Goal: Task Accomplishment & Management: Use online tool/utility

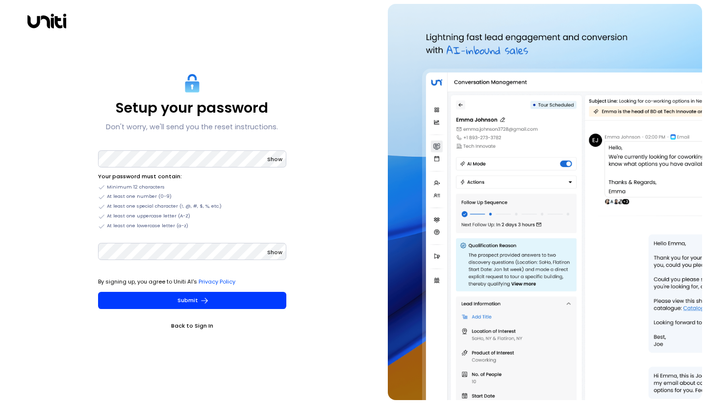
click at [192, 326] on link "Back to Sign In" at bounding box center [192, 326] width 188 height 10
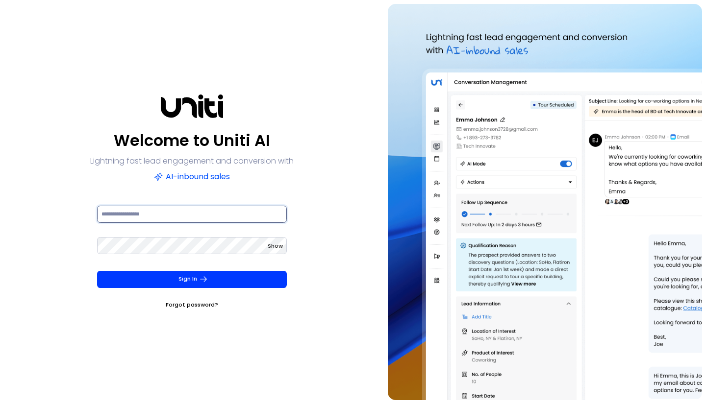
click at [137, 213] on input at bounding box center [192, 214] width 190 height 17
type input "**********"
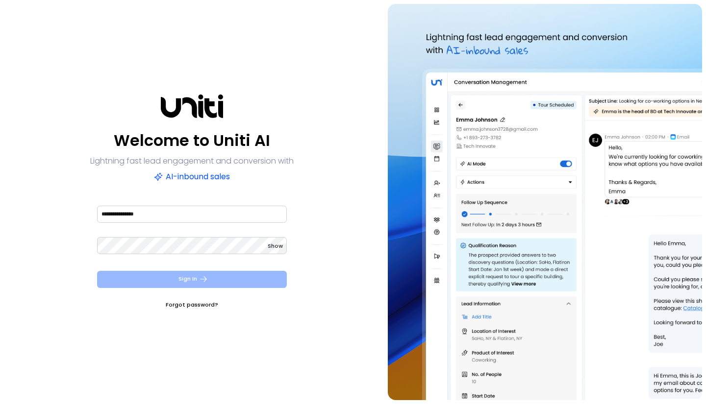
click at [188, 275] on button "Sign In" at bounding box center [192, 279] width 190 height 17
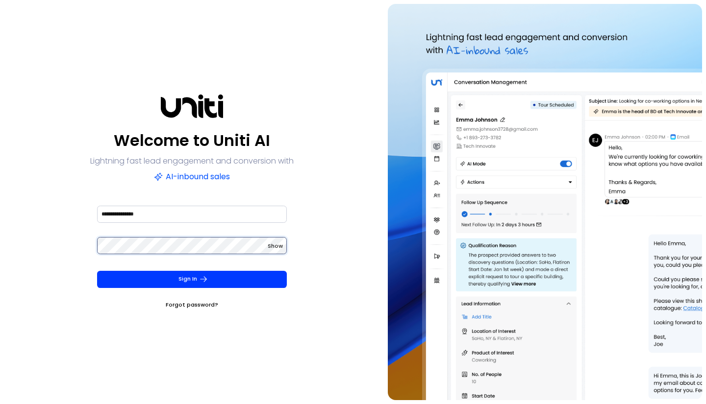
click at [90, 245] on form "**********" at bounding box center [191, 256] width 205 height 105
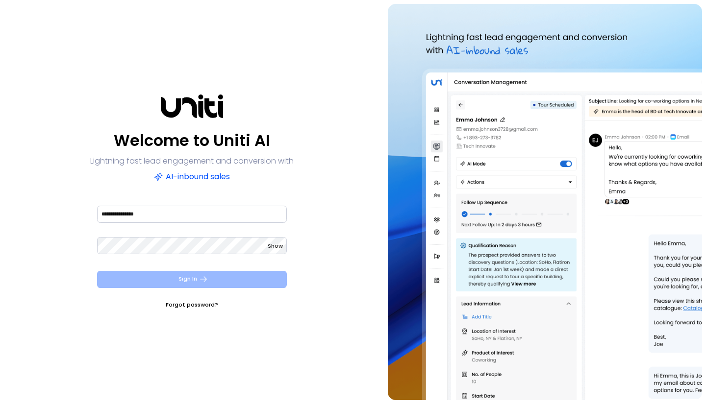
click at [186, 275] on button "Sign In" at bounding box center [192, 279] width 190 height 17
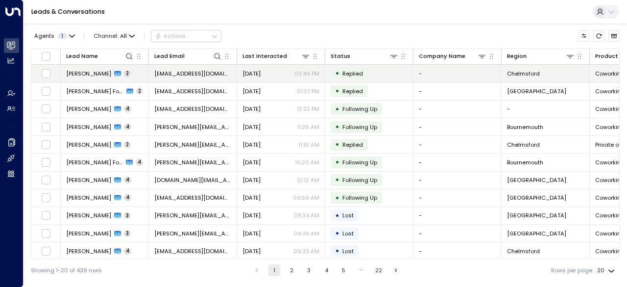
click at [118, 73] on icon at bounding box center [117, 73] width 7 height 5
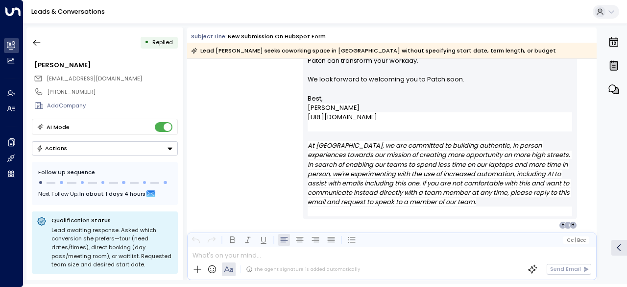
scroll to position [737, 0]
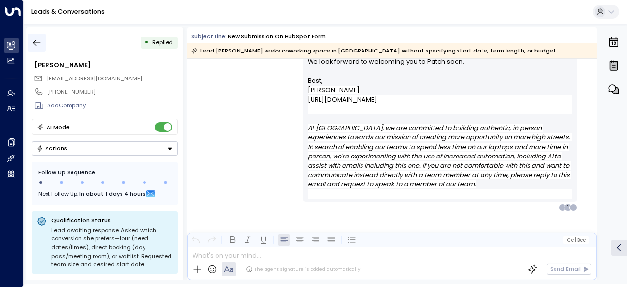
click at [38, 40] on icon "button" at bounding box center [37, 43] width 10 height 10
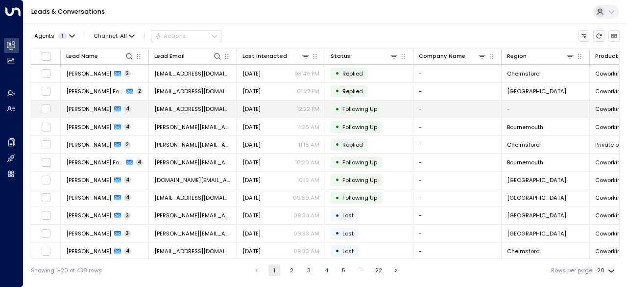
click at [94, 107] on span "[PERSON_NAME]" at bounding box center [88, 109] width 45 height 8
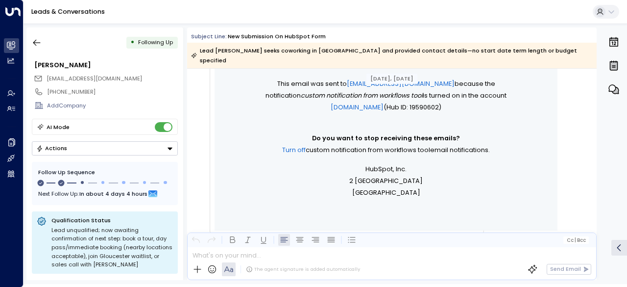
scroll to position [441, 0]
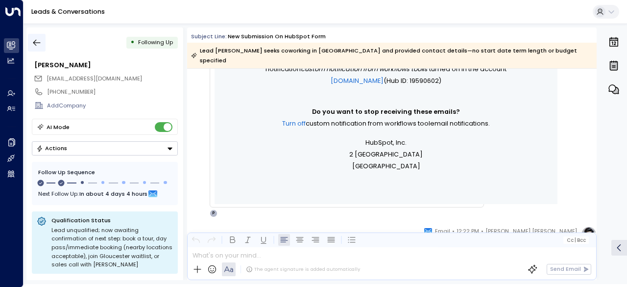
click at [38, 42] on icon "button" at bounding box center [36, 43] width 7 height 6
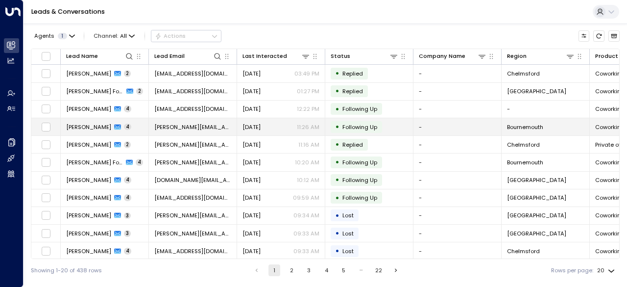
click at [86, 126] on span "[PERSON_NAME]" at bounding box center [88, 127] width 45 height 8
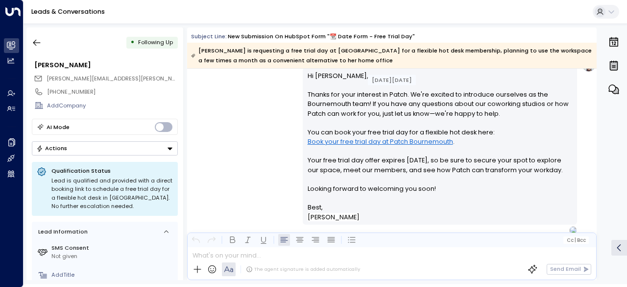
scroll to position [793, 0]
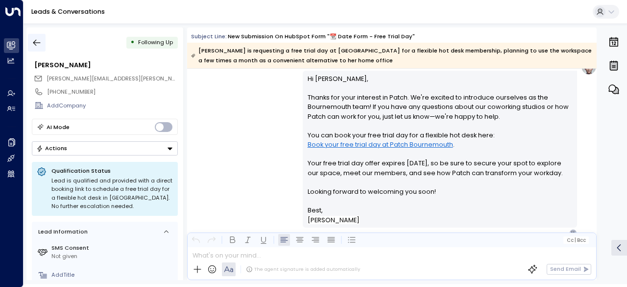
click at [31, 41] on button "button" at bounding box center [37, 43] width 18 height 18
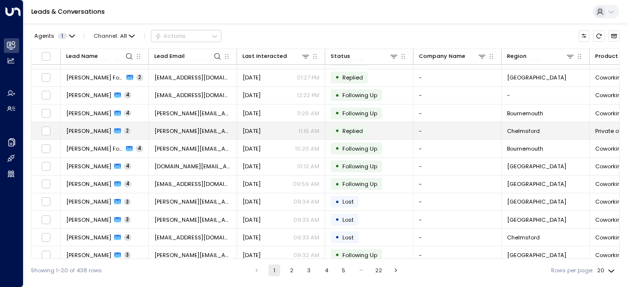
scroll to position [49, 0]
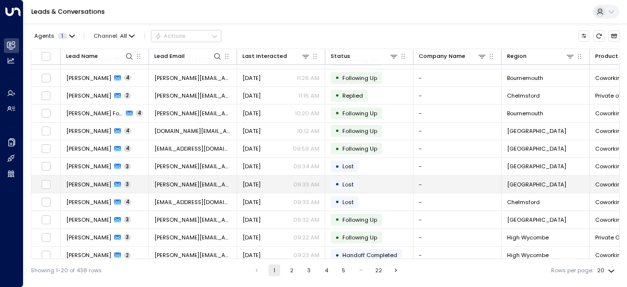
click at [91, 181] on span "[PERSON_NAME]" at bounding box center [88, 184] width 45 height 8
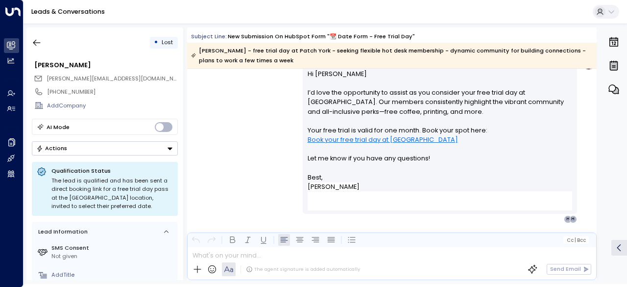
scroll to position [1071, 0]
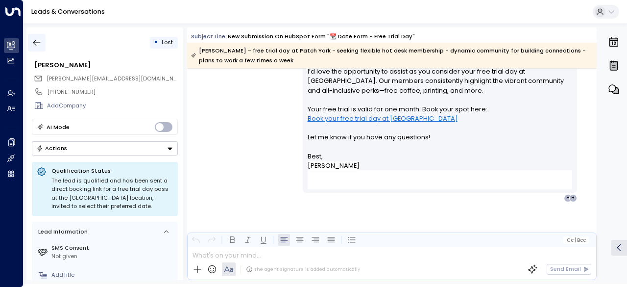
click at [36, 40] on icon "button" at bounding box center [36, 43] width 7 height 6
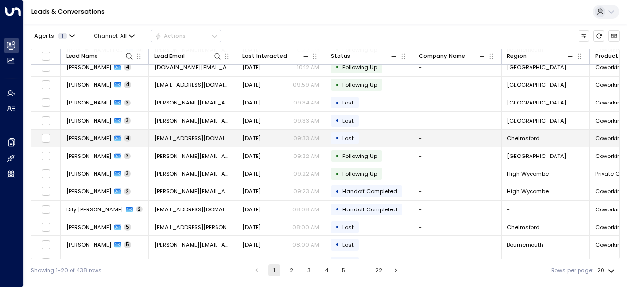
scroll to position [98, 0]
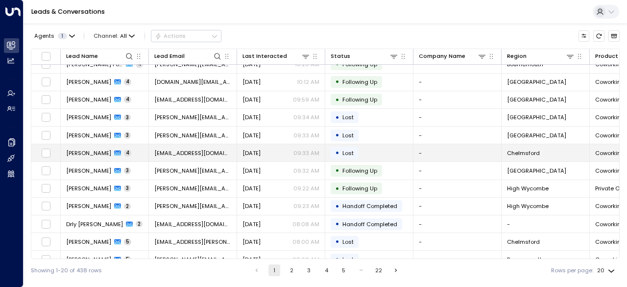
click at [75, 152] on span "[PERSON_NAME]" at bounding box center [88, 153] width 45 height 8
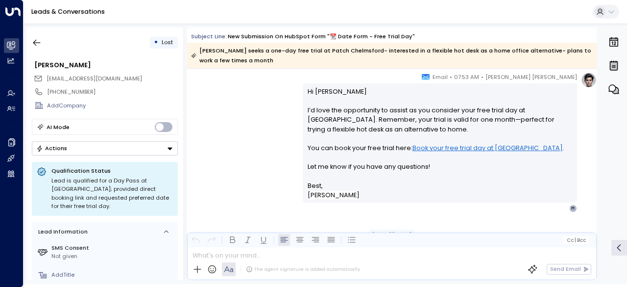
scroll to position [1238, 0]
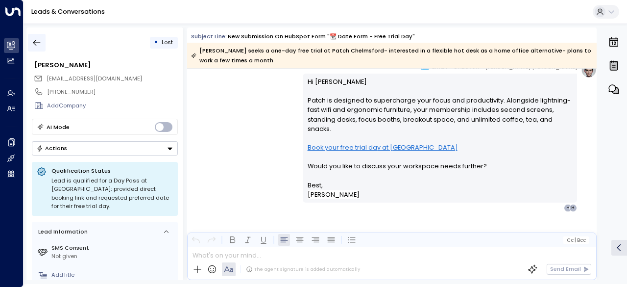
click at [33, 44] on icon "button" at bounding box center [37, 43] width 10 height 10
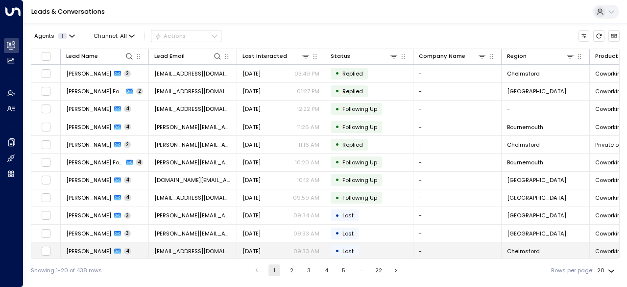
drag, startPoint x: 282, startPoint y: 258, endPoint x: 346, endPoint y: 255, distance: 63.8
click at [345, 256] on div "Lead Name Lead Email Last Interacted Status Company Name Region Product # of pe…" at bounding box center [325, 154] width 589 height 210
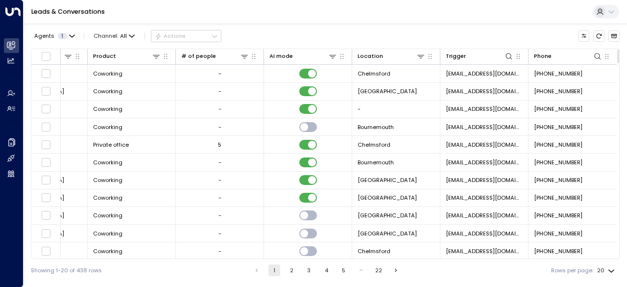
scroll to position [0, 248]
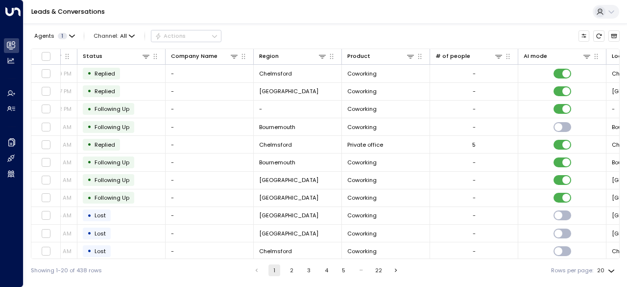
click at [320, 275] on ul "1 2 3 4 5 … 22" at bounding box center [326, 270] width 152 height 12
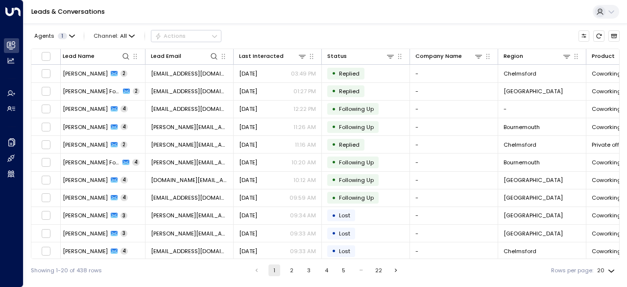
scroll to position [0, 0]
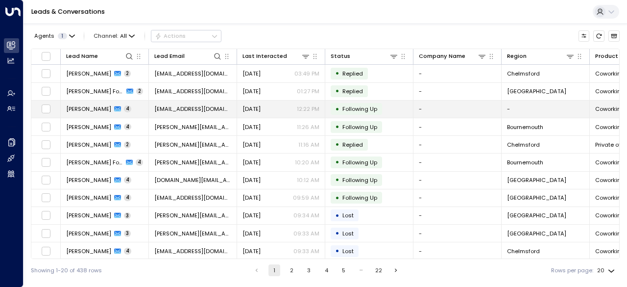
click at [509, 107] on td "-" at bounding box center [546, 108] width 88 height 17
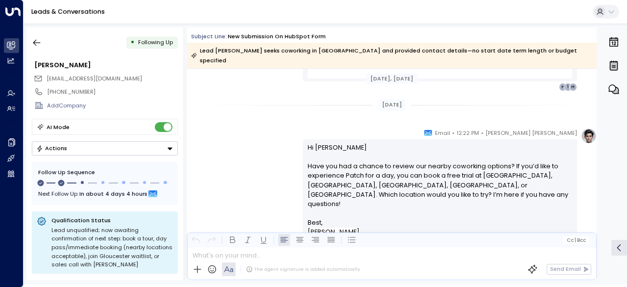
scroll to position [1168, 0]
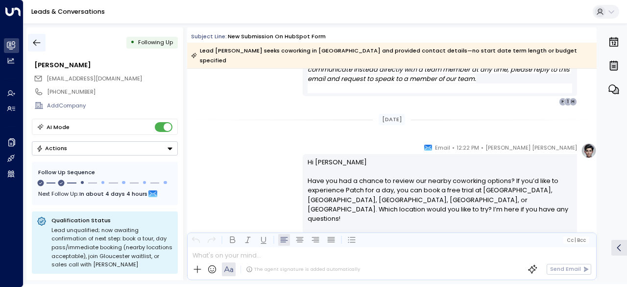
click at [35, 42] on icon "button" at bounding box center [37, 43] width 10 height 10
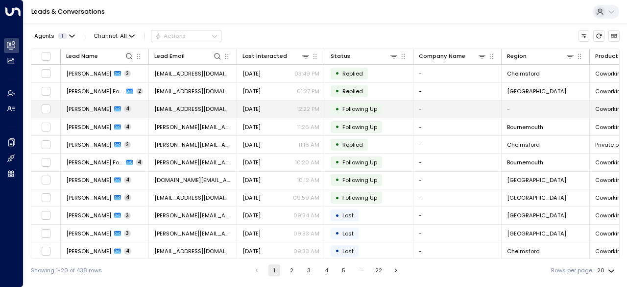
click at [126, 108] on div "[PERSON_NAME] 4" at bounding box center [98, 109] width 65 height 8
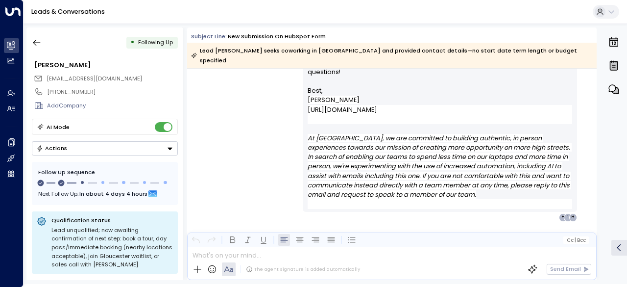
scroll to position [1337, 0]
click at [35, 43] on icon "button" at bounding box center [36, 43] width 7 height 6
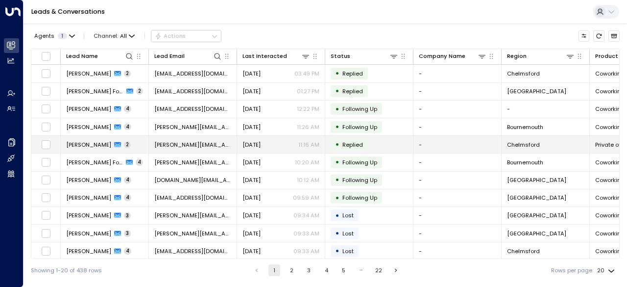
drag, startPoint x: 77, startPoint y: 143, endPoint x: 474, endPoint y: 149, distance: 396.4
click at [474, 149] on td "-" at bounding box center [458, 144] width 88 height 17
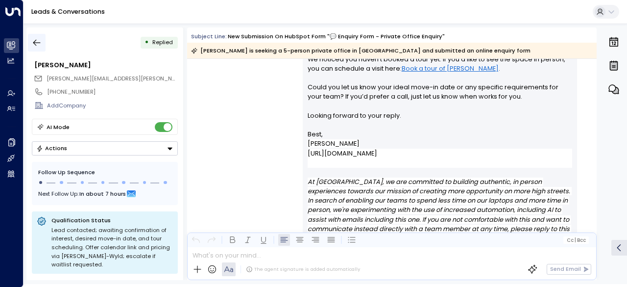
click at [41, 41] on button "button" at bounding box center [37, 43] width 18 height 18
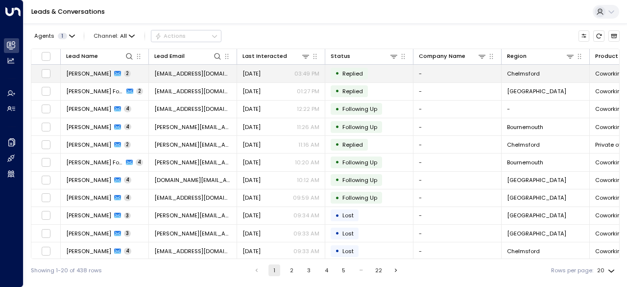
click at [84, 71] on span "[PERSON_NAME]" at bounding box center [88, 74] width 45 height 8
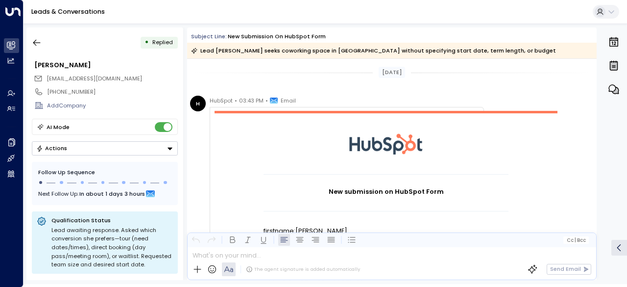
scroll to position [533, 0]
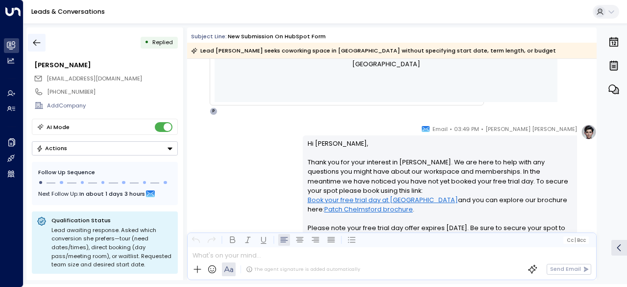
click at [38, 41] on icon "button" at bounding box center [37, 43] width 10 height 10
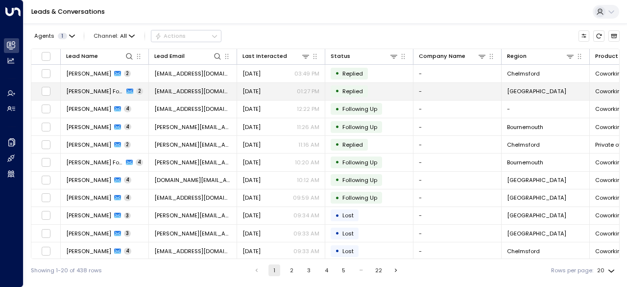
click at [90, 90] on span "[PERSON_NAME] Forms" at bounding box center [94, 91] width 57 height 8
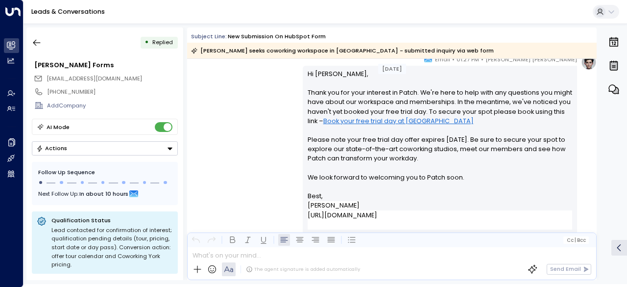
scroll to position [531, 0]
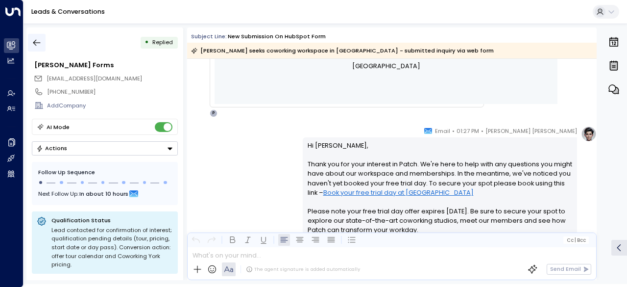
click at [37, 40] on icon "button" at bounding box center [37, 43] width 10 height 10
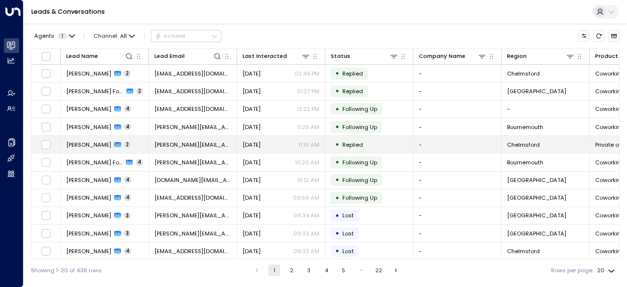
click at [84, 144] on span "[PERSON_NAME]" at bounding box center [88, 145] width 45 height 8
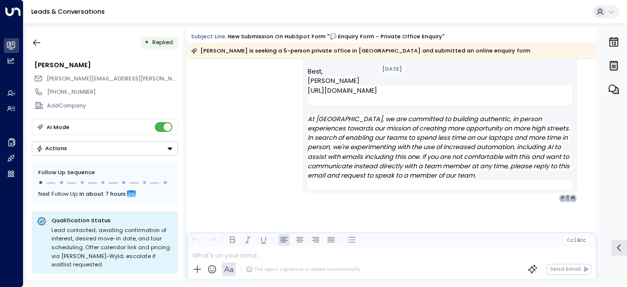
scroll to position [640, 0]
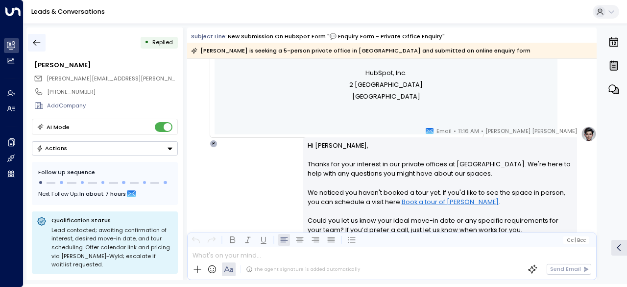
click at [36, 43] on icon "button" at bounding box center [36, 43] width 7 height 6
